Goal: Information Seeking & Learning: Learn about a topic

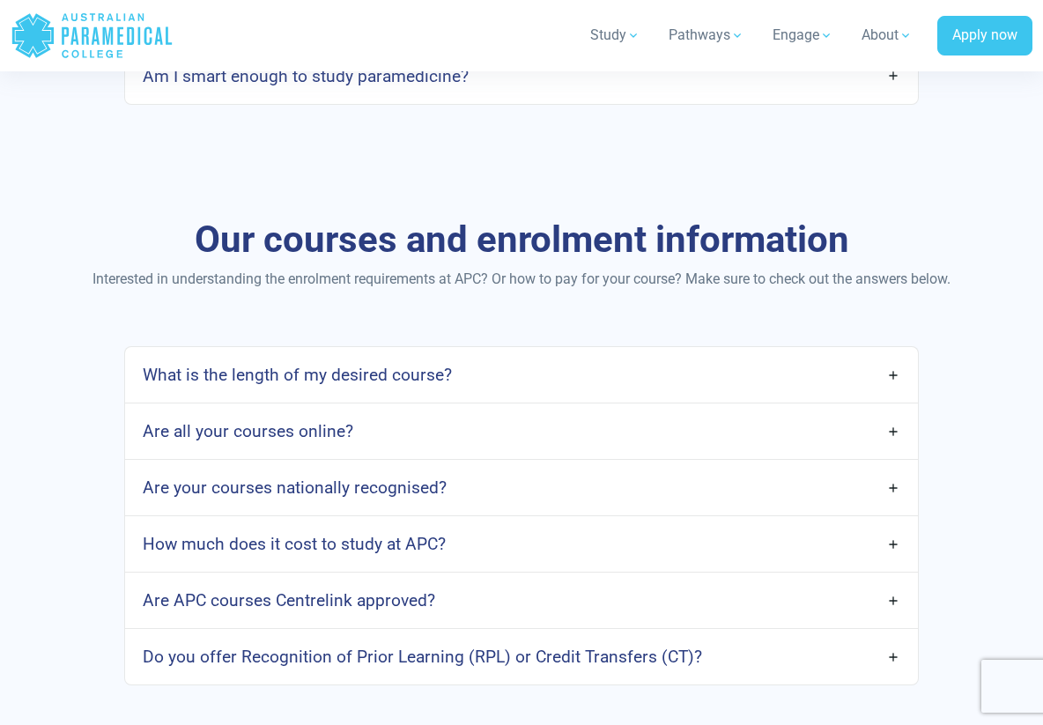
scroll to position [1559, 0]
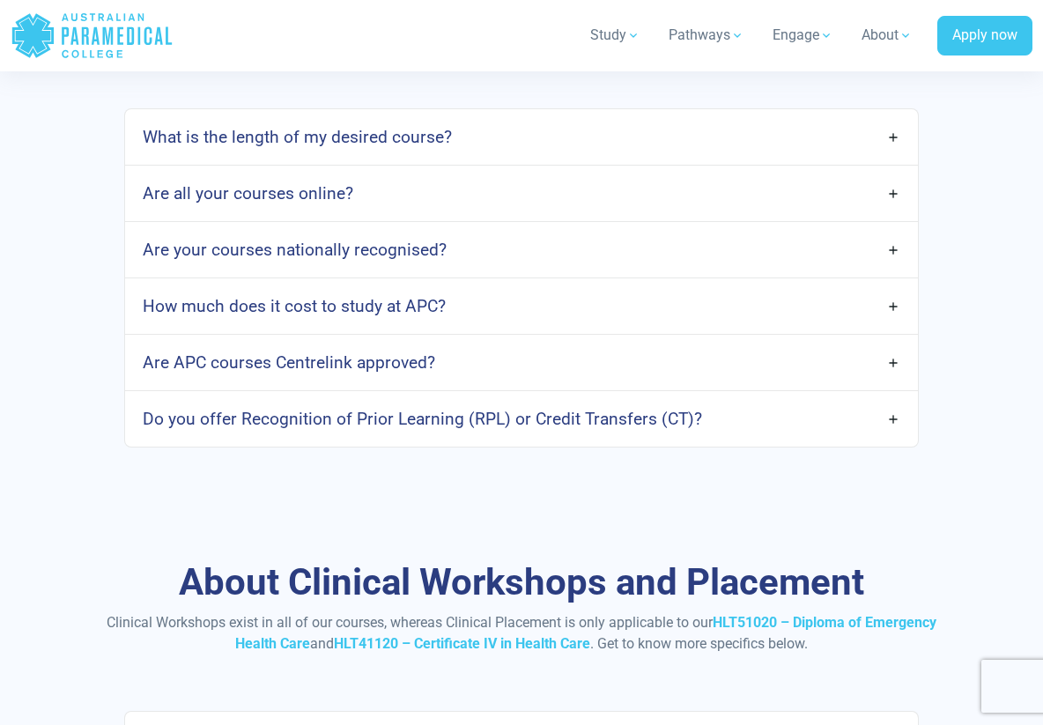
click at [415, 298] on h4 "How much does it cost to study at APC?" at bounding box center [294, 306] width 303 height 20
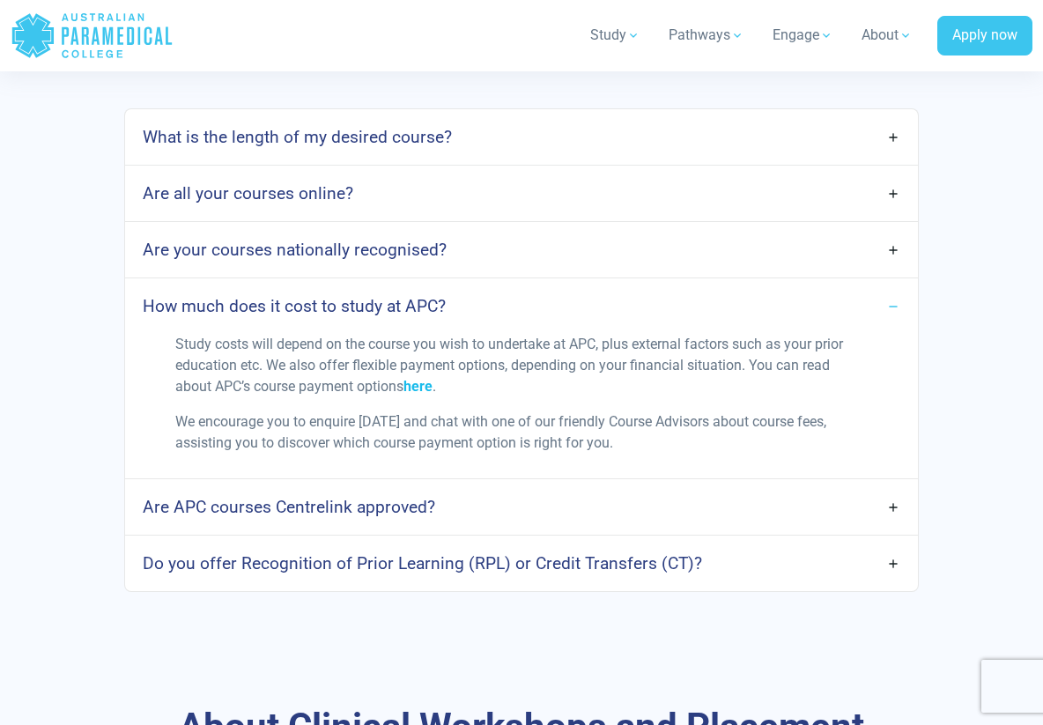
click at [433, 380] on link "here" at bounding box center [418, 386] width 29 height 17
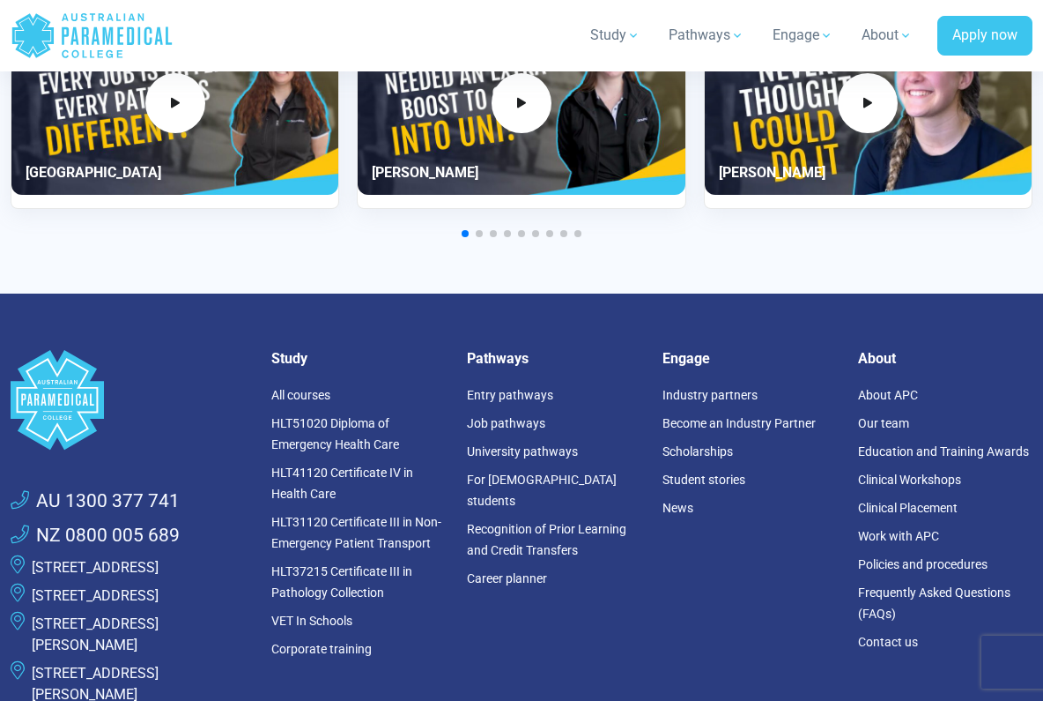
scroll to position [3615, 0]
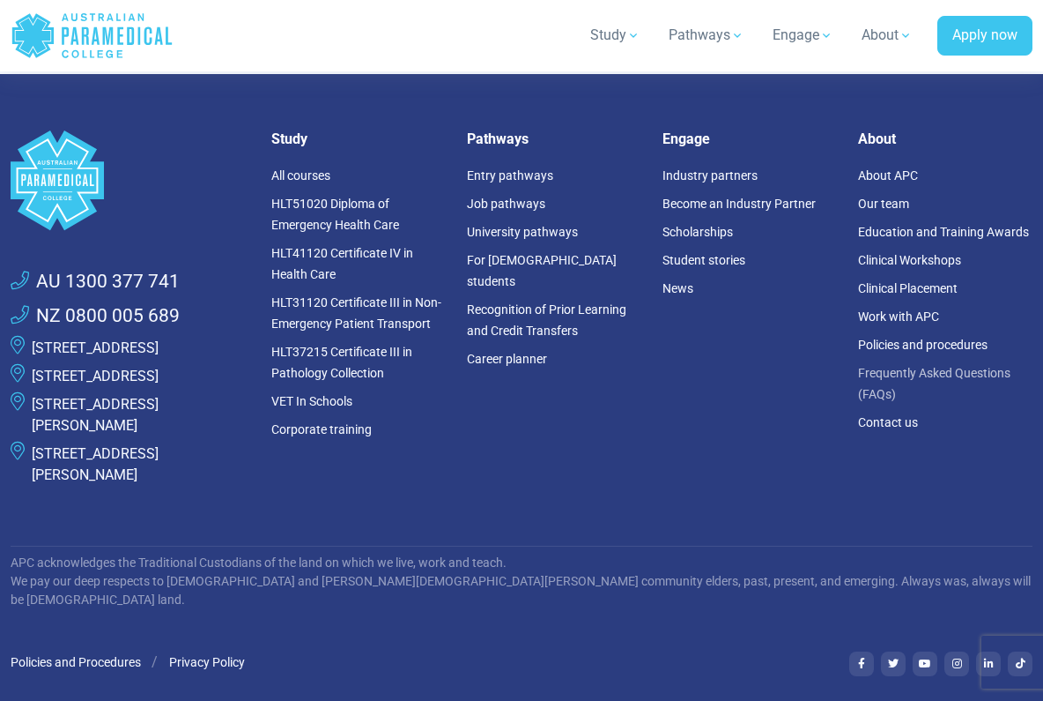
click at [887, 377] on link "Frequently Asked Questions (FAQs)" at bounding box center [934, 383] width 152 height 35
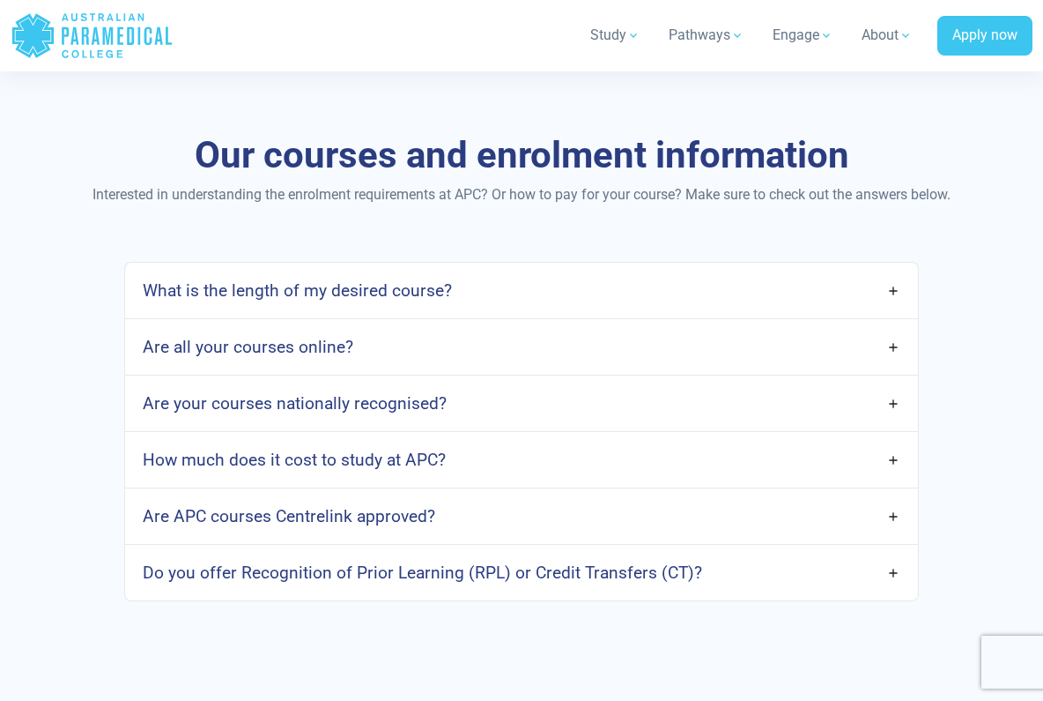
scroll to position [1534, 0]
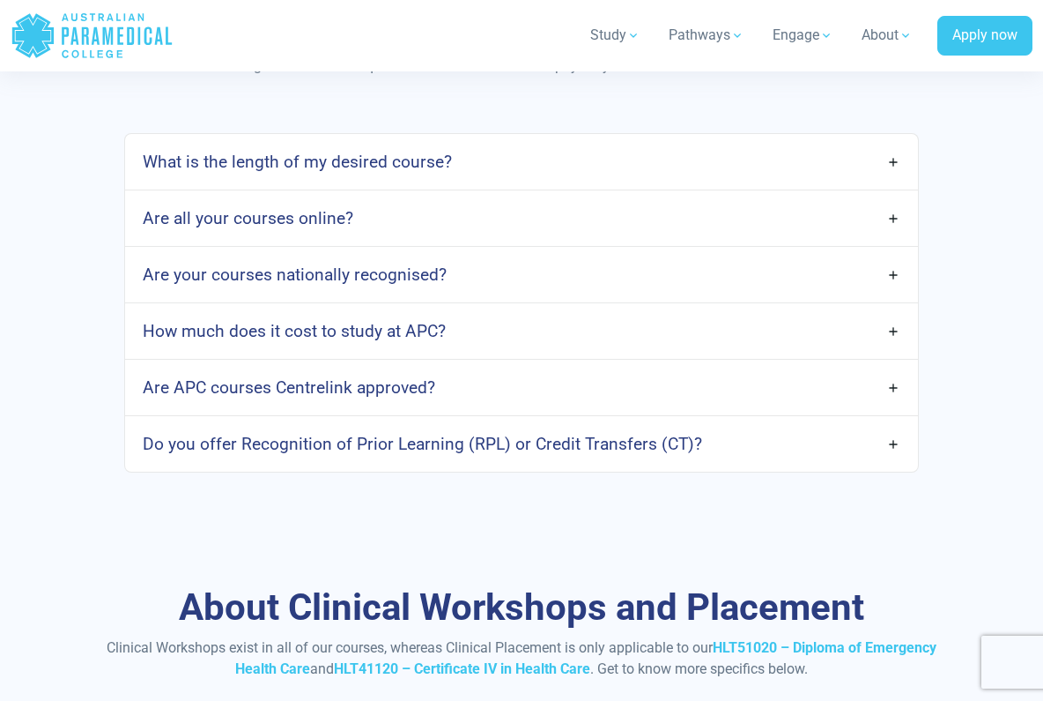
drag, startPoint x: 410, startPoint y: 293, endPoint x: 423, endPoint y: 280, distance: 18.7
click at [412, 293] on div "Are your courses nationally recognised?" at bounding box center [521, 275] width 793 height 56
click at [426, 278] on h4 "Are your courses nationally recognised?" at bounding box center [295, 274] width 304 height 20
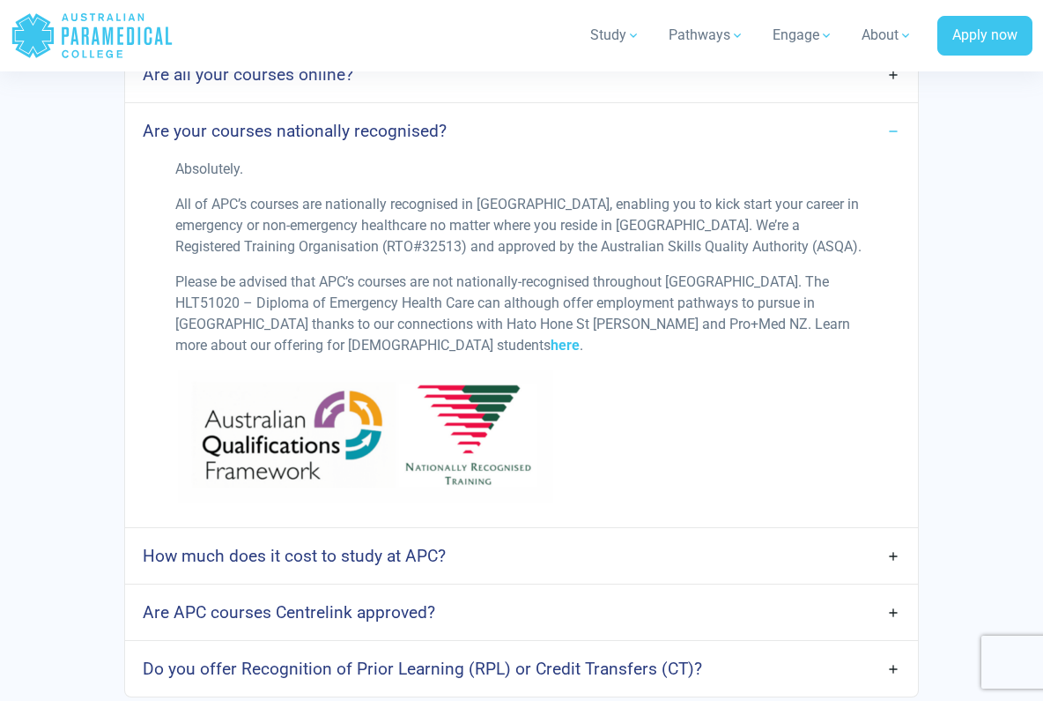
scroll to position [1829, 0]
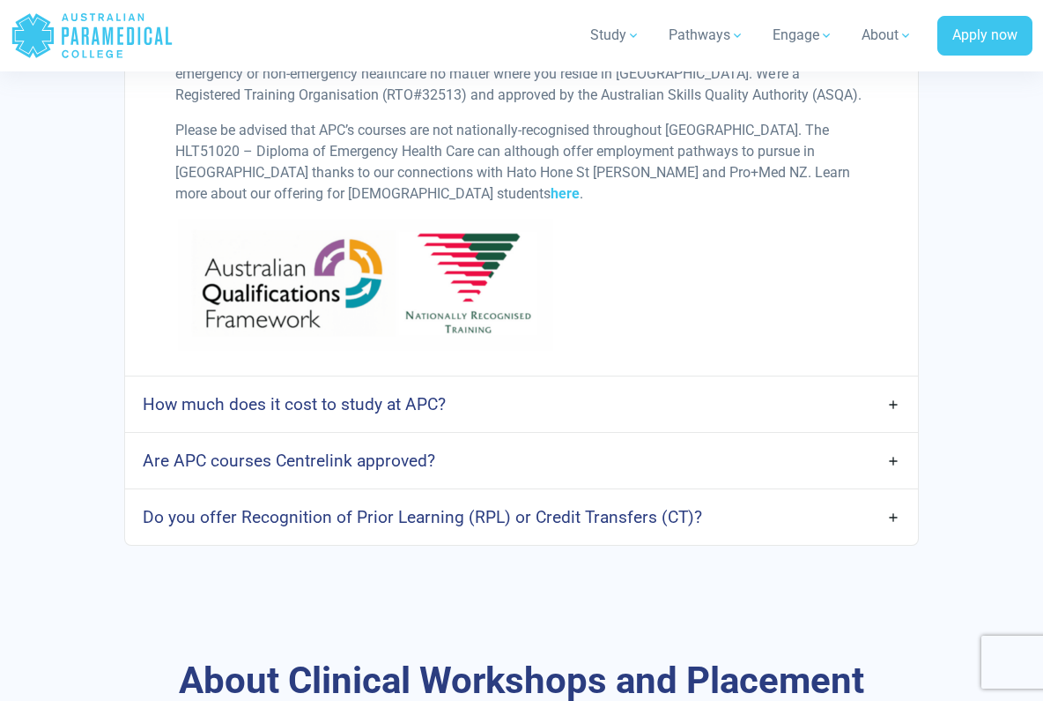
click at [283, 400] on h4 "How much does it cost to study at APC?" at bounding box center [294, 404] width 303 height 20
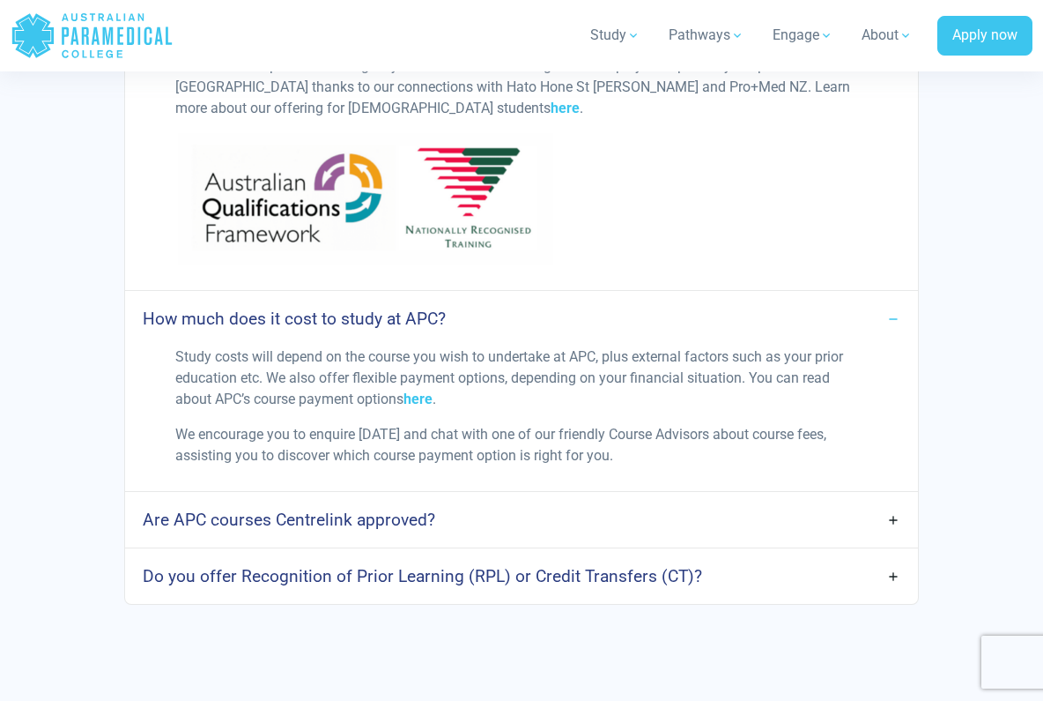
scroll to position [1947, 0]
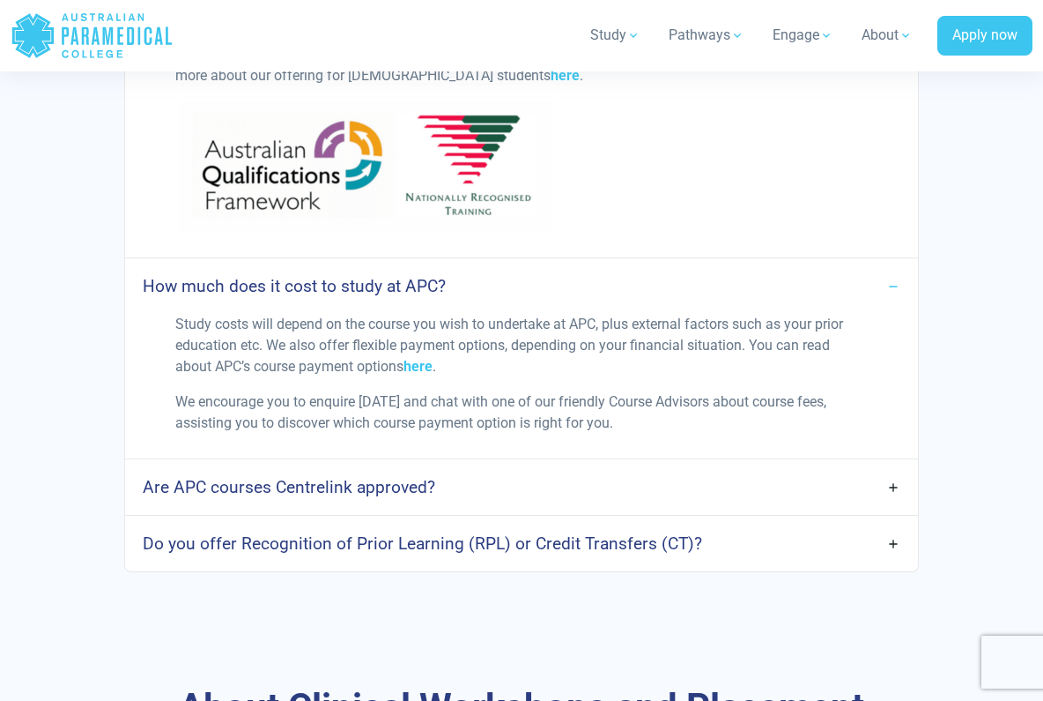
click at [432, 531] on link "Do you offer Recognition of Prior Learning (RPL) or Credit Transfers (CT)?" at bounding box center [521, 543] width 793 height 41
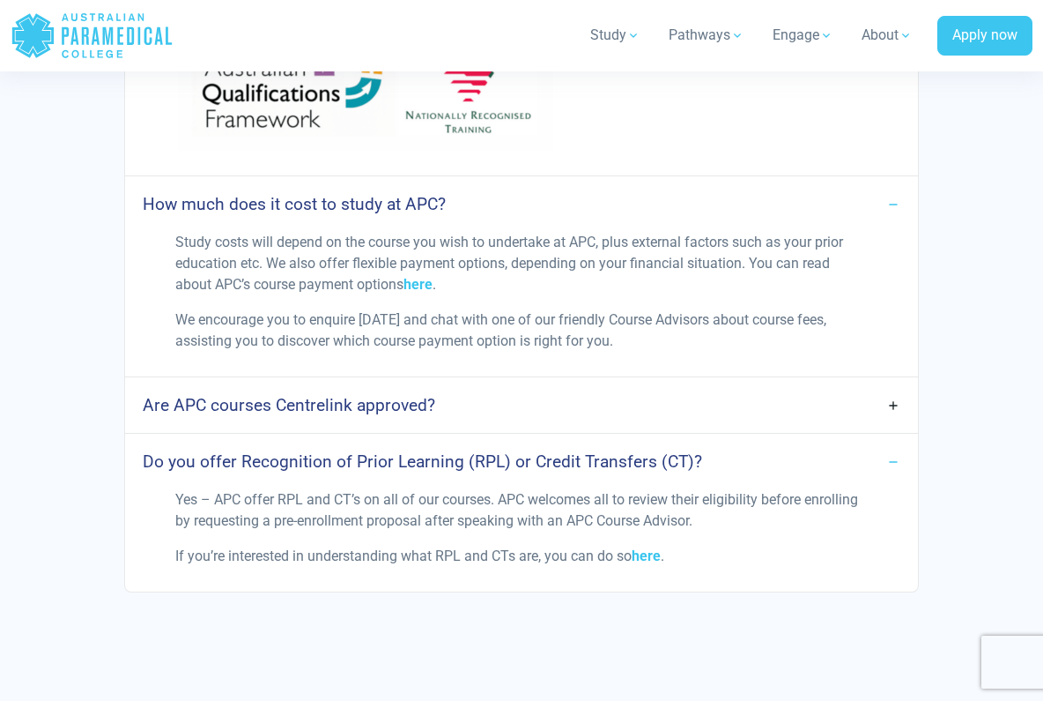
scroll to position [2065, 0]
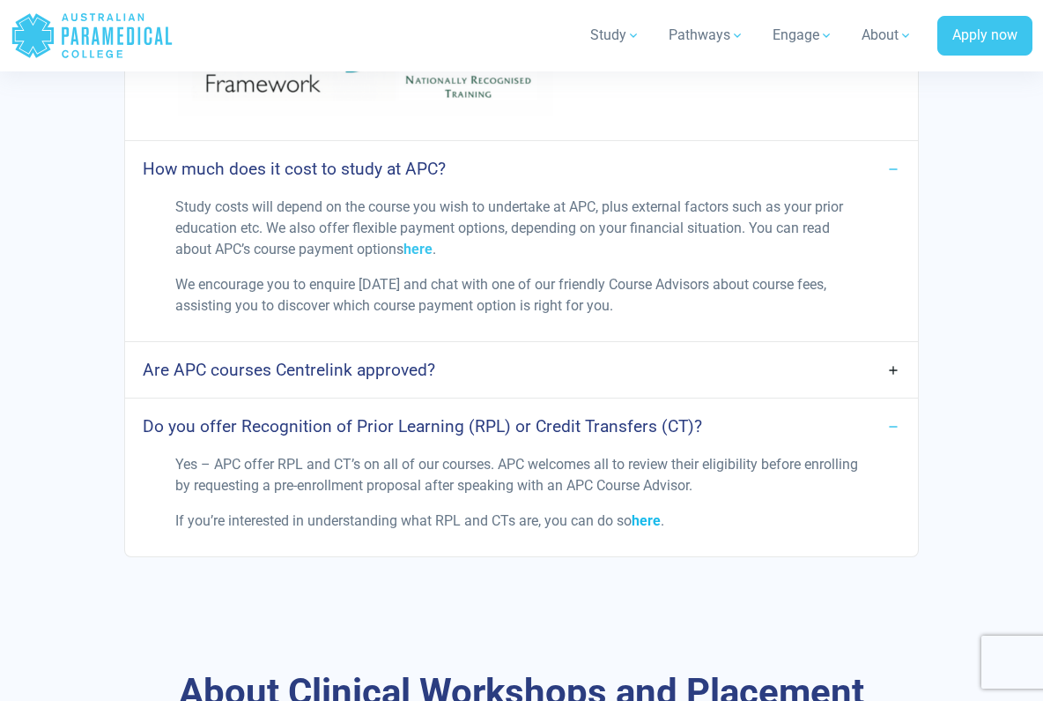
click at [648, 515] on span "here" at bounding box center [646, 520] width 29 height 17
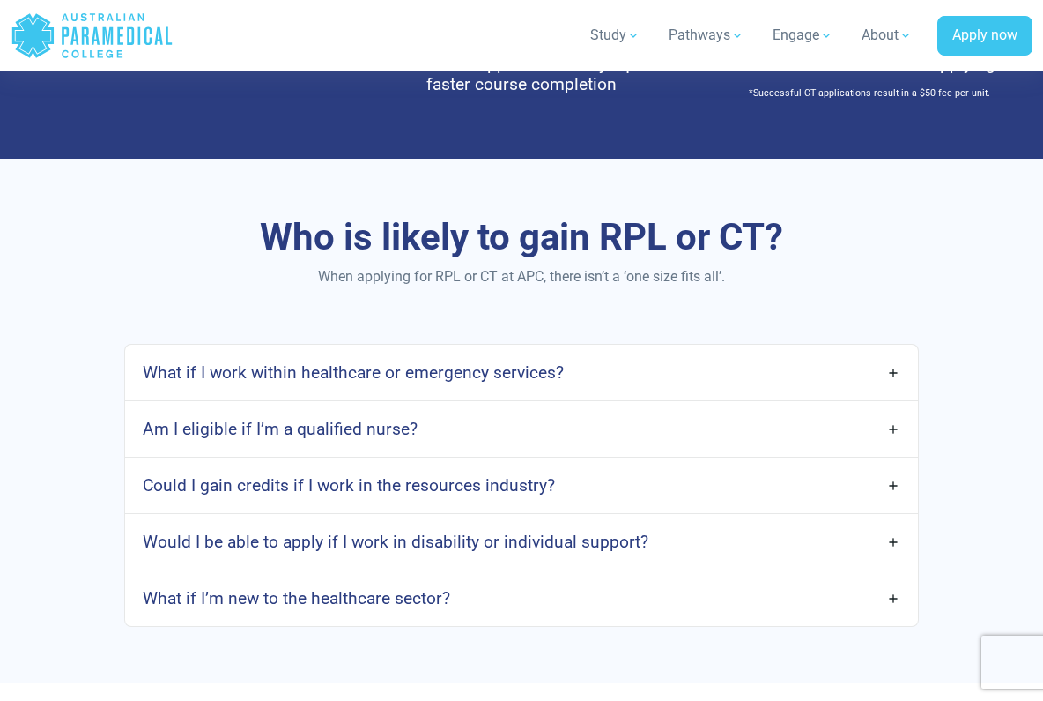
scroll to position [1205, 0]
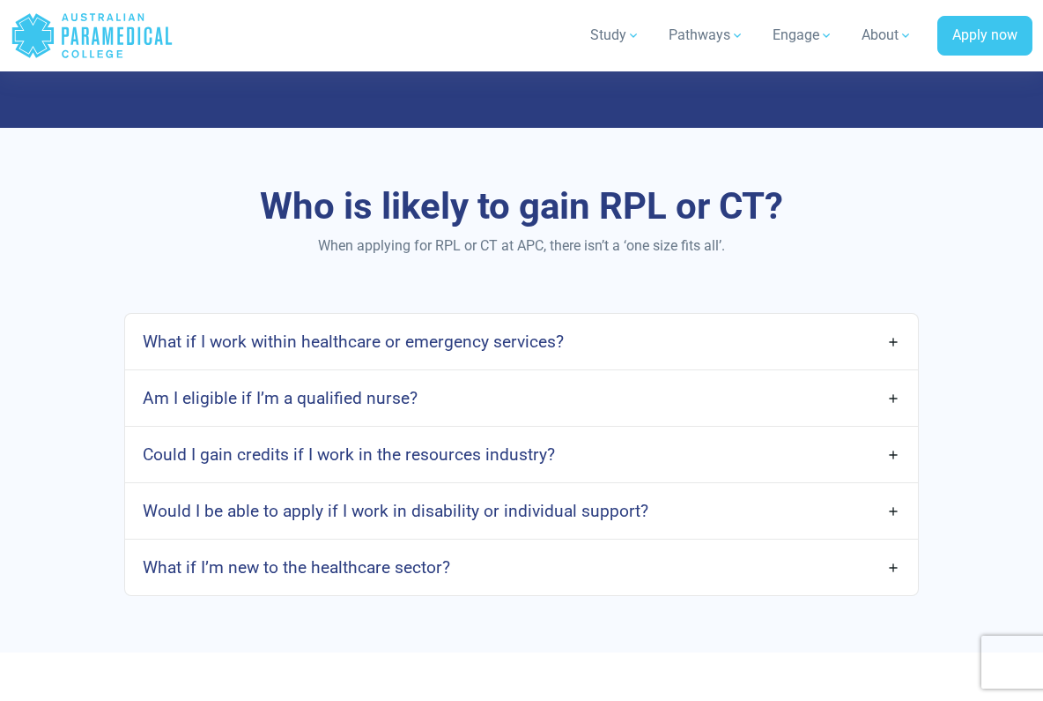
click at [329, 340] on h4 "What if I work within healthcare or emergency services?" at bounding box center [353, 341] width 421 height 20
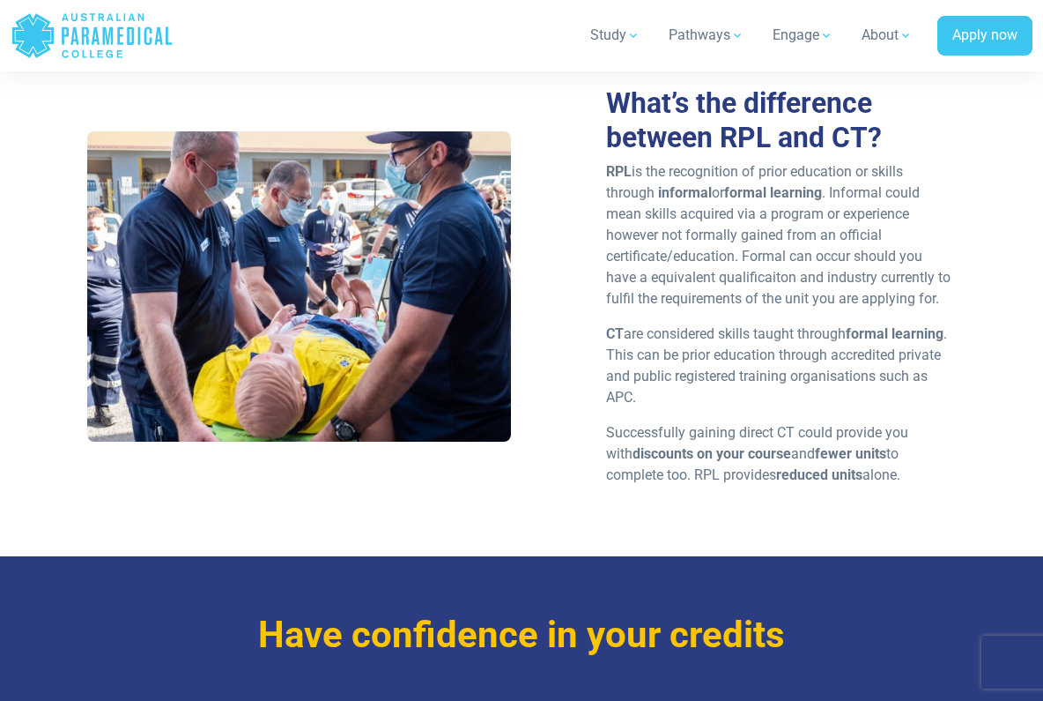
scroll to position [1994, 0]
